Goal: Obtain resource: Obtain resource

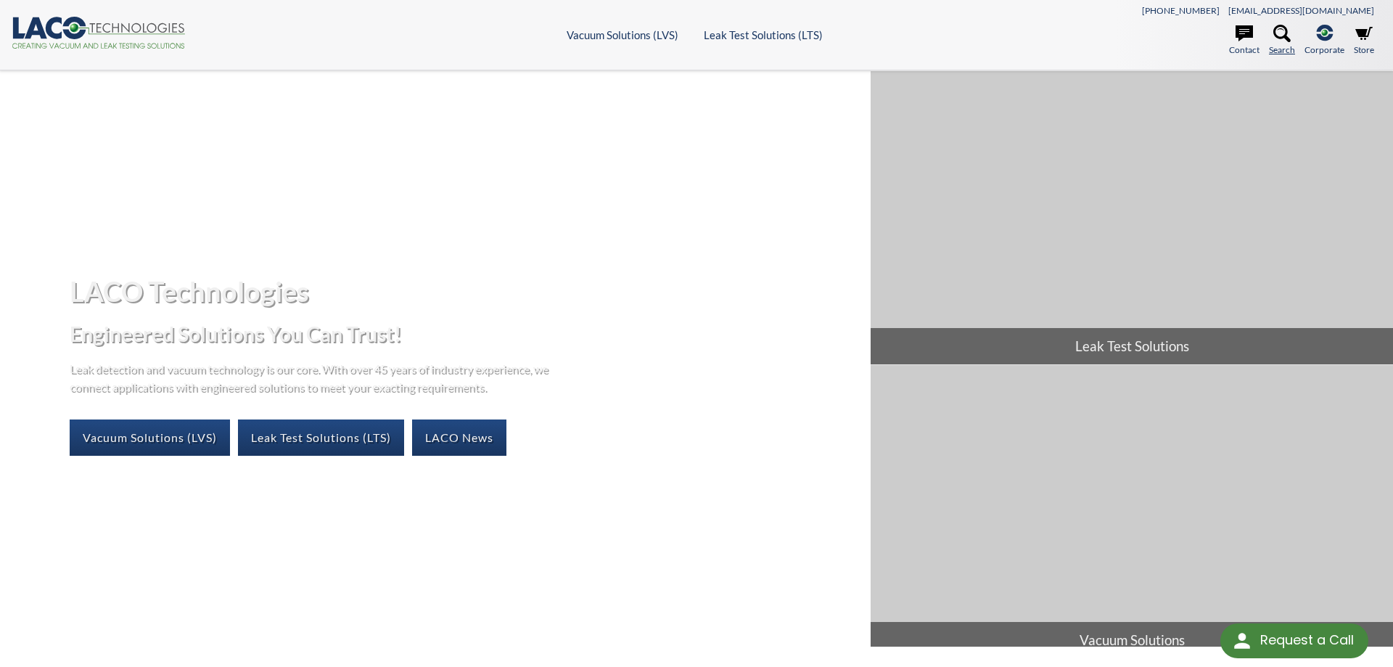
click at [1282, 32] on icon at bounding box center [1282, 33] width 17 height 17
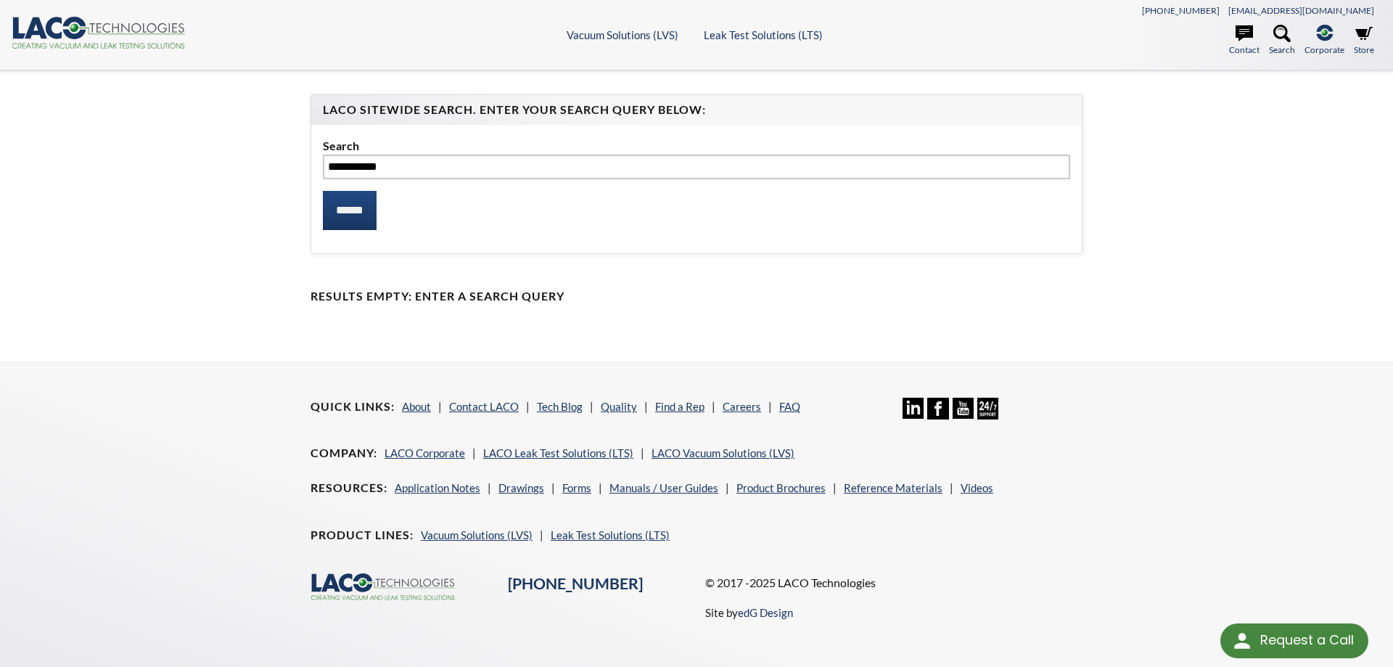
type input "**********"
click at [323, 191] on input "******" at bounding box center [350, 210] width 54 height 39
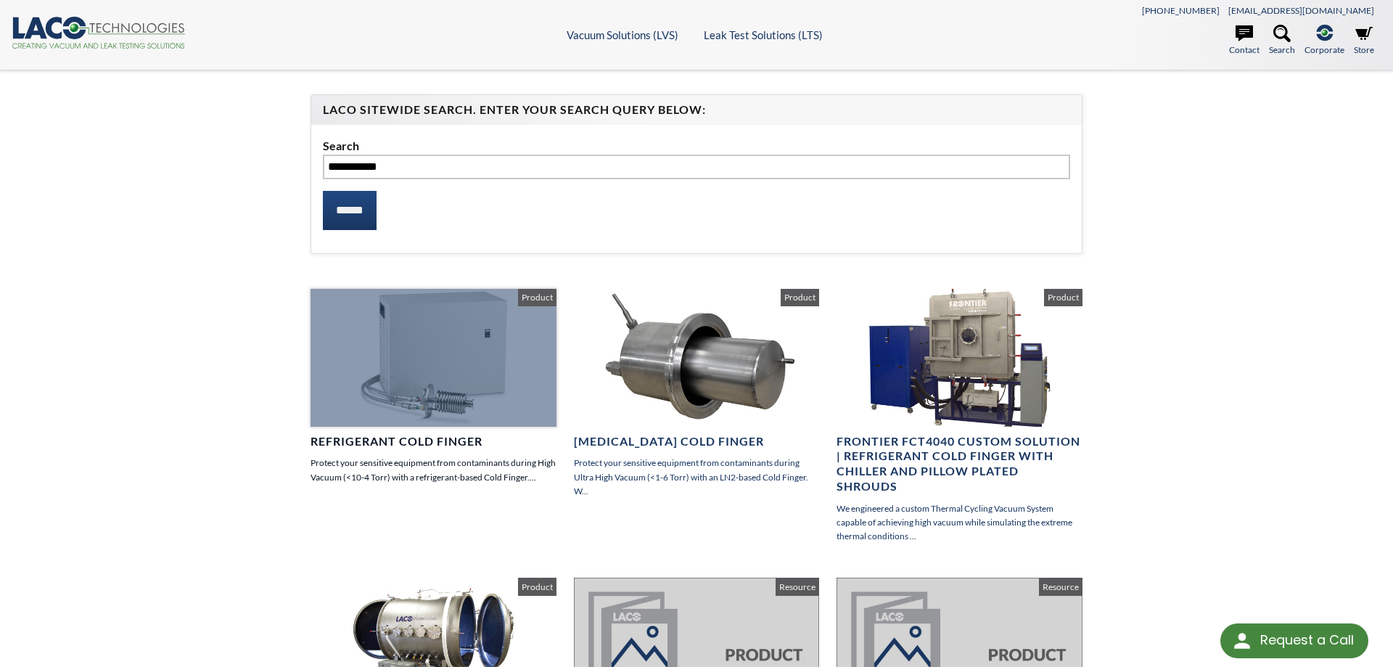
click at [374, 329] on div at bounding box center [434, 358] width 246 height 138
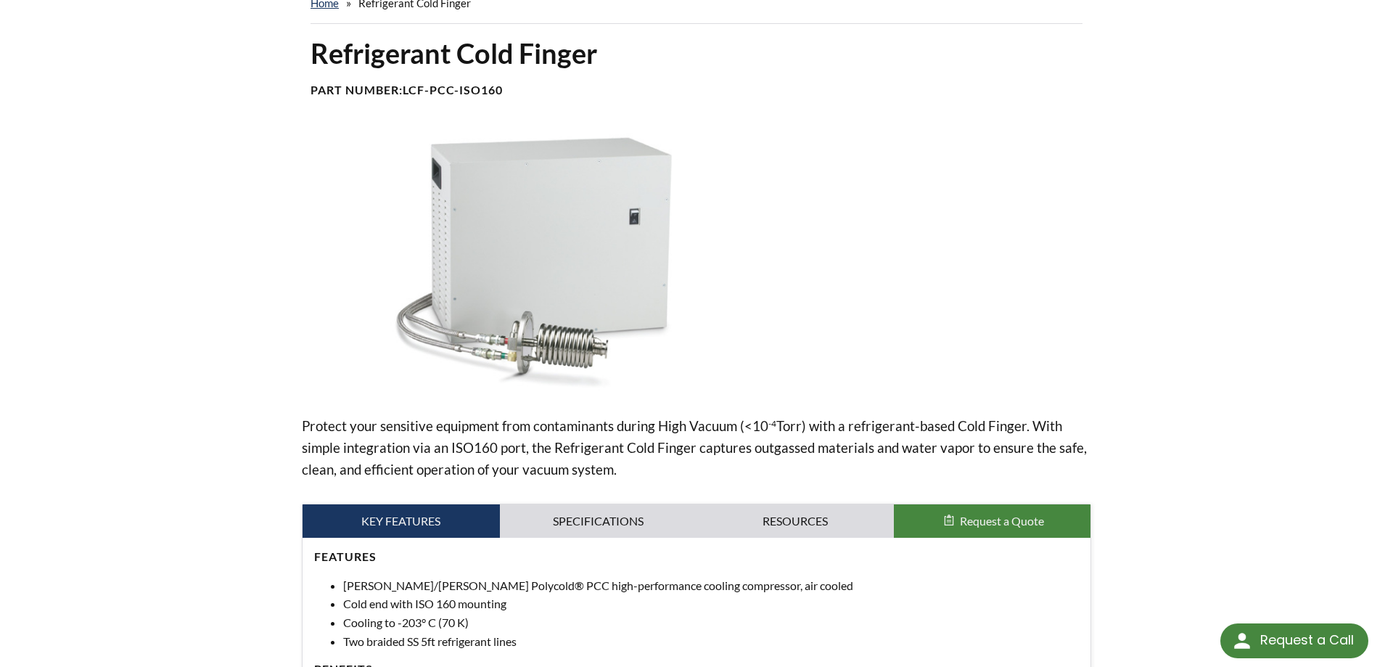
scroll to position [311, 0]
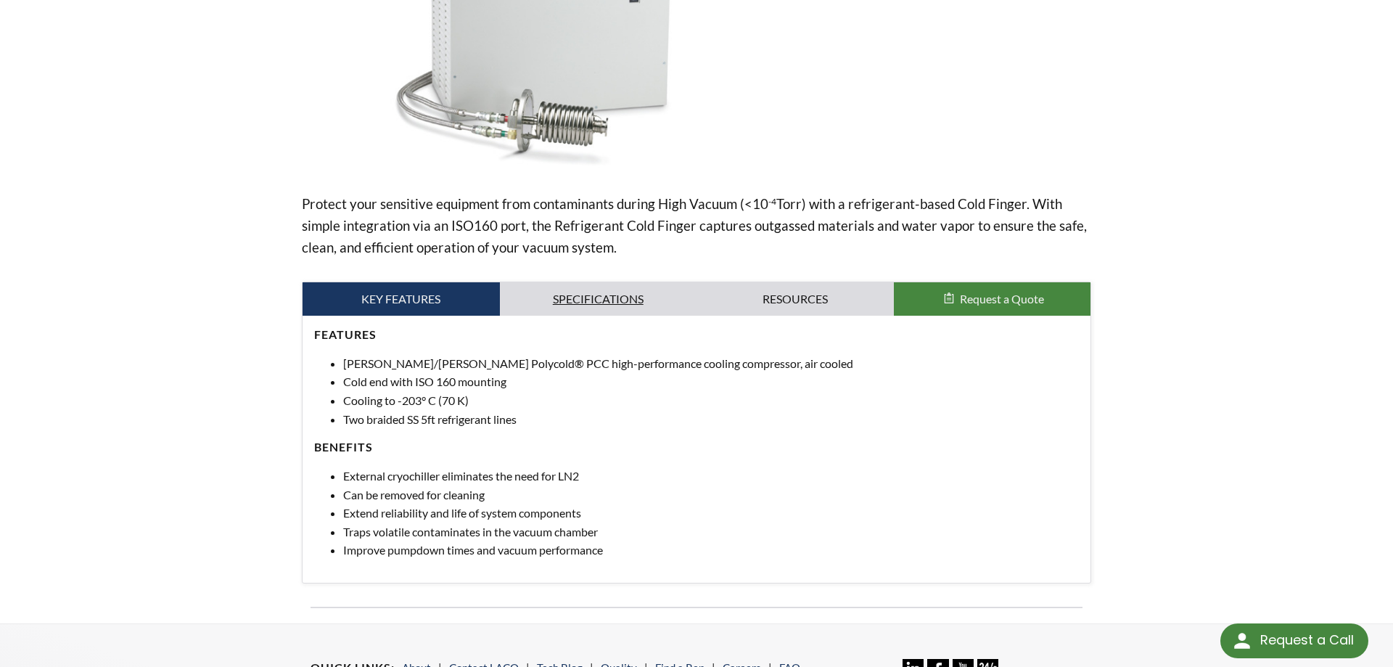
click at [565, 301] on link "Specifications" at bounding box center [598, 298] width 197 height 33
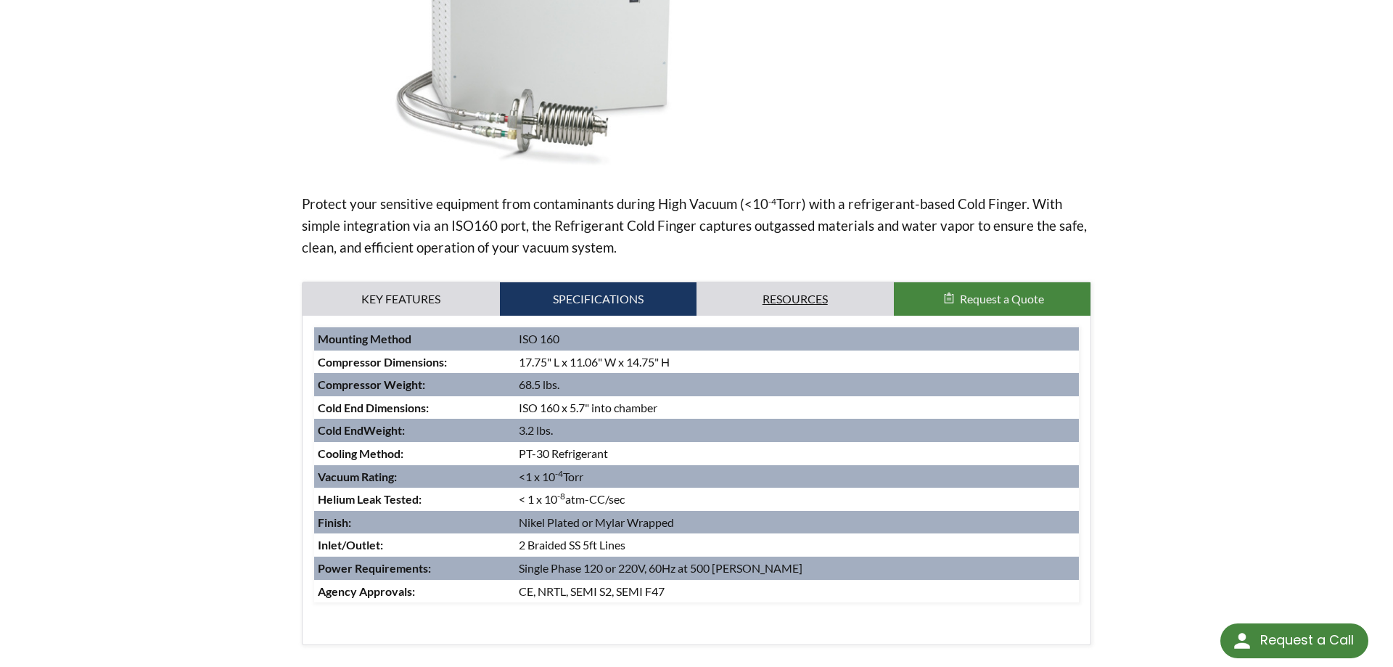
click at [810, 302] on link "Resources" at bounding box center [795, 298] width 197 height 33
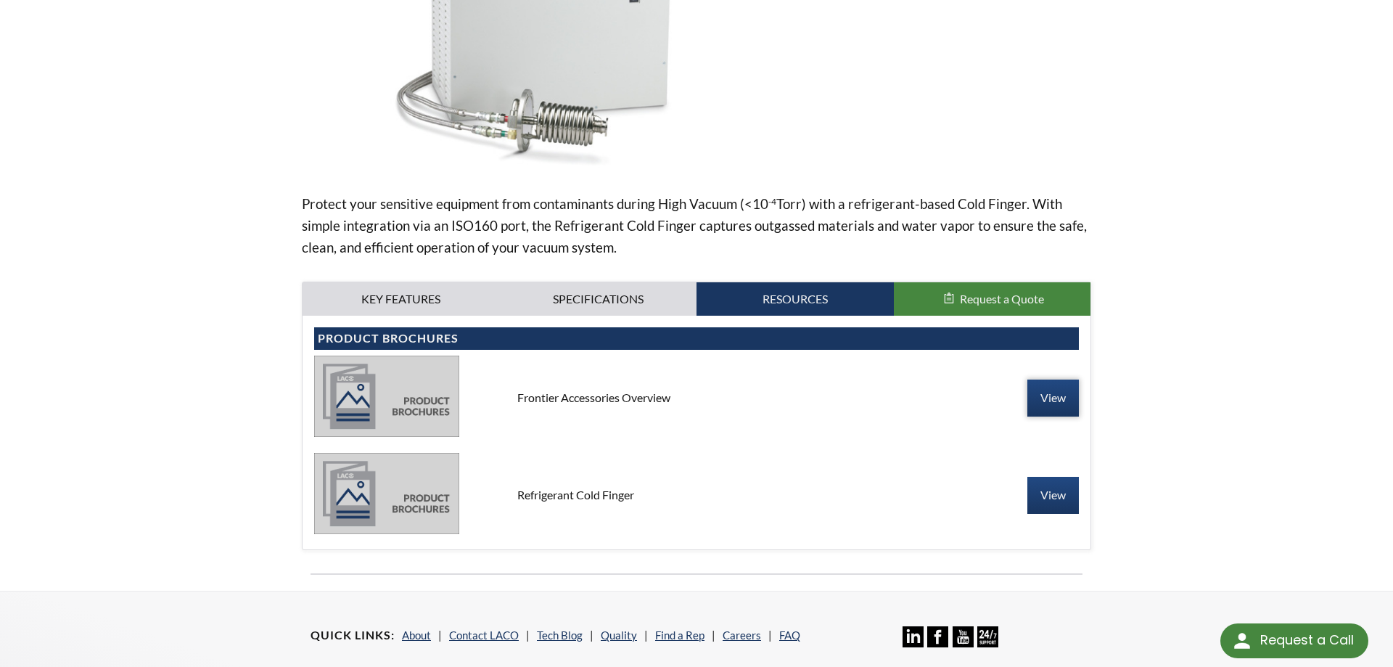
click at [1047, 395] on link "View" at bounding box center [1054, 398] width 52 height 36
click at [1041, 499] on link "View" at bounding box center [1054, 495] width 52 height 36
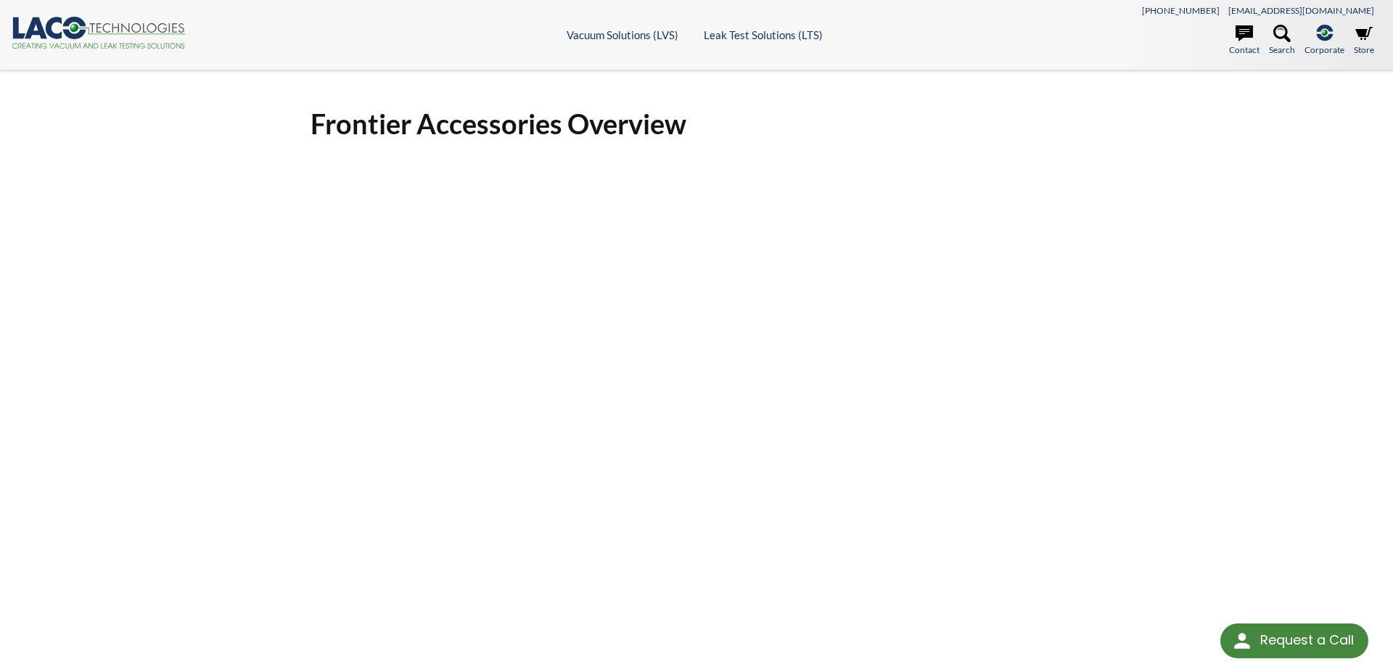
click at [1214, 351] on div "Frontier Accessories Overview Click Here To Download" at bounding box center [696, 476] width 1393 height 813
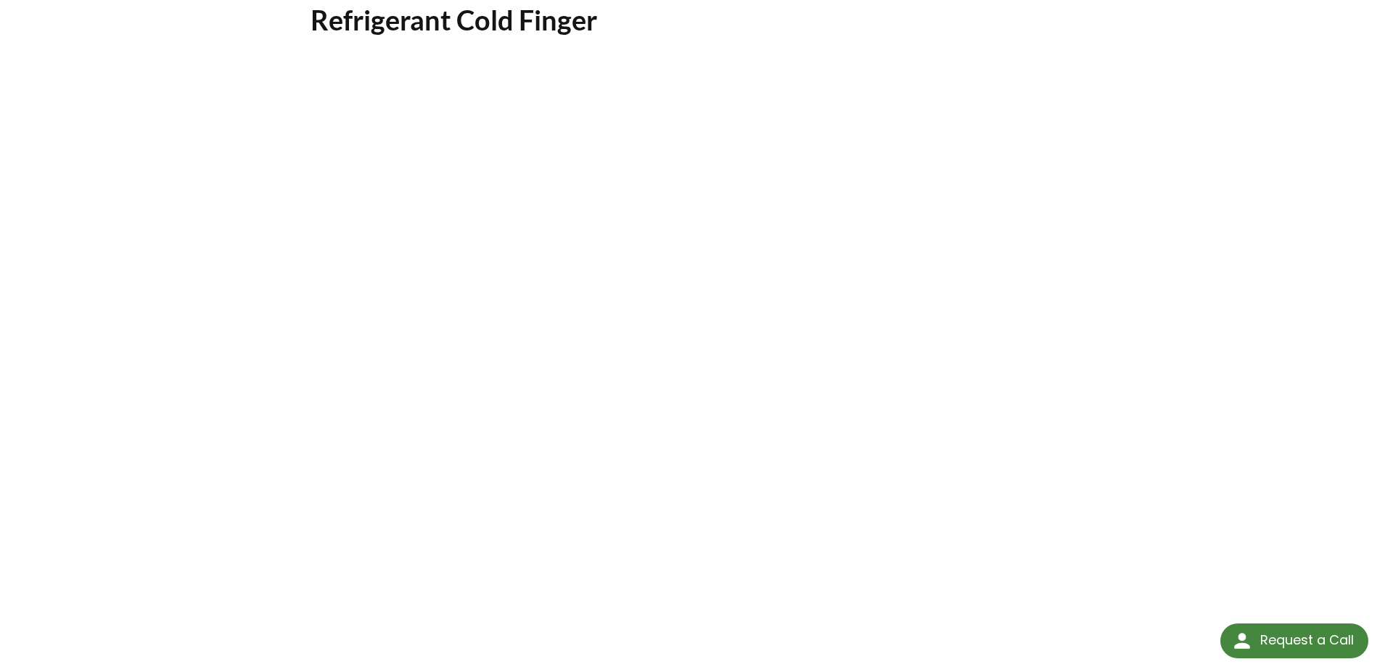
scroll to position [148, 0]
